Goal: Browse casually

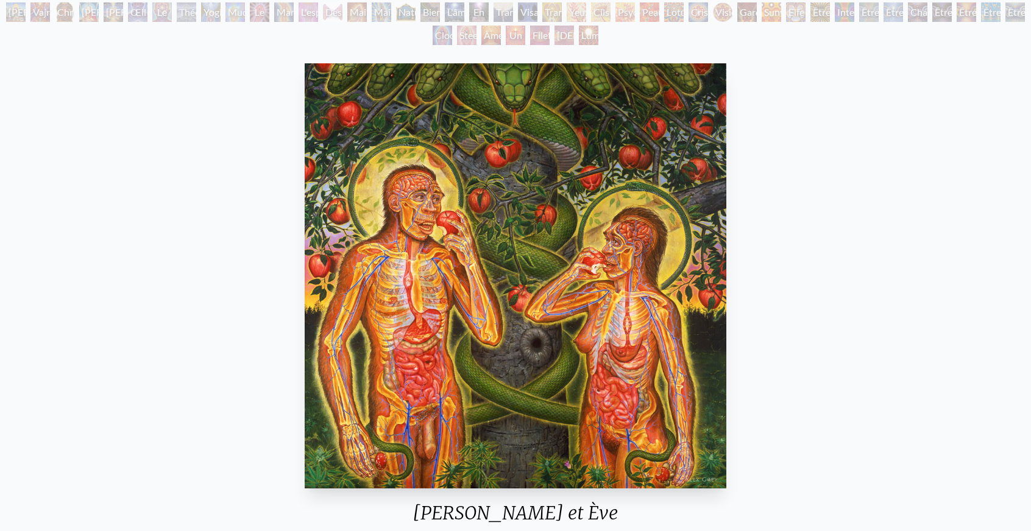
scroll to position [378, 0]
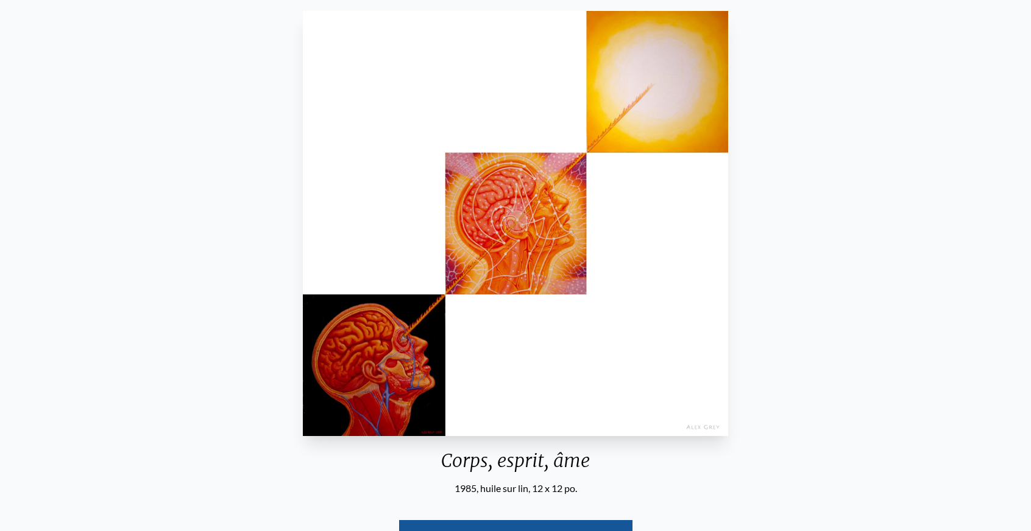
scroll to position [134, 0]
